Goal: Task Accomplishment & Management: Manage account settings

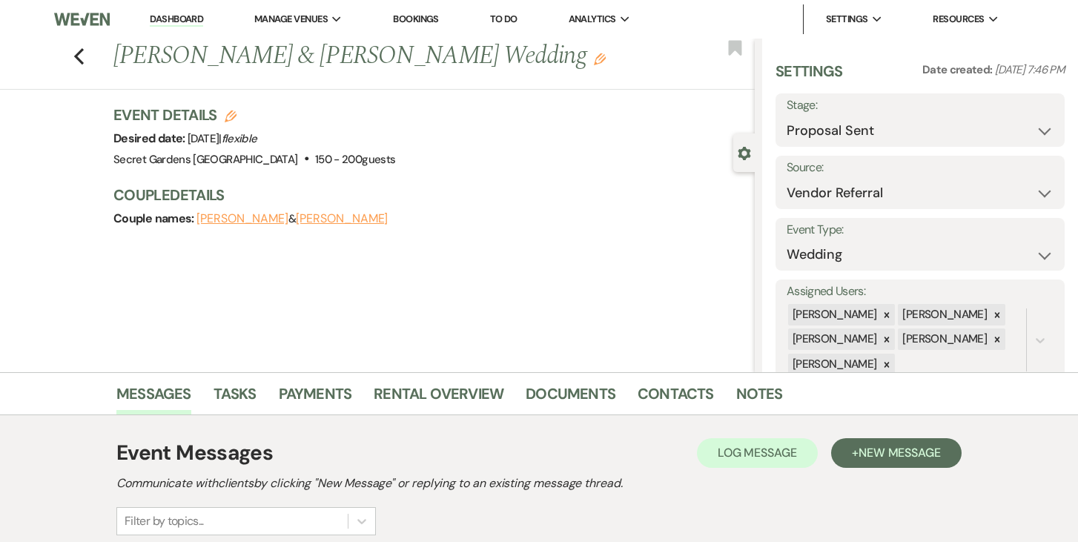
select select "6"
select select "24"
select select "6"
select select "24"
click at [182, 16] on link "Dashboard" at bounding box center [176, 20] width 53 height 14
